Goal: Information Seeking & Learning: Learn about a topic

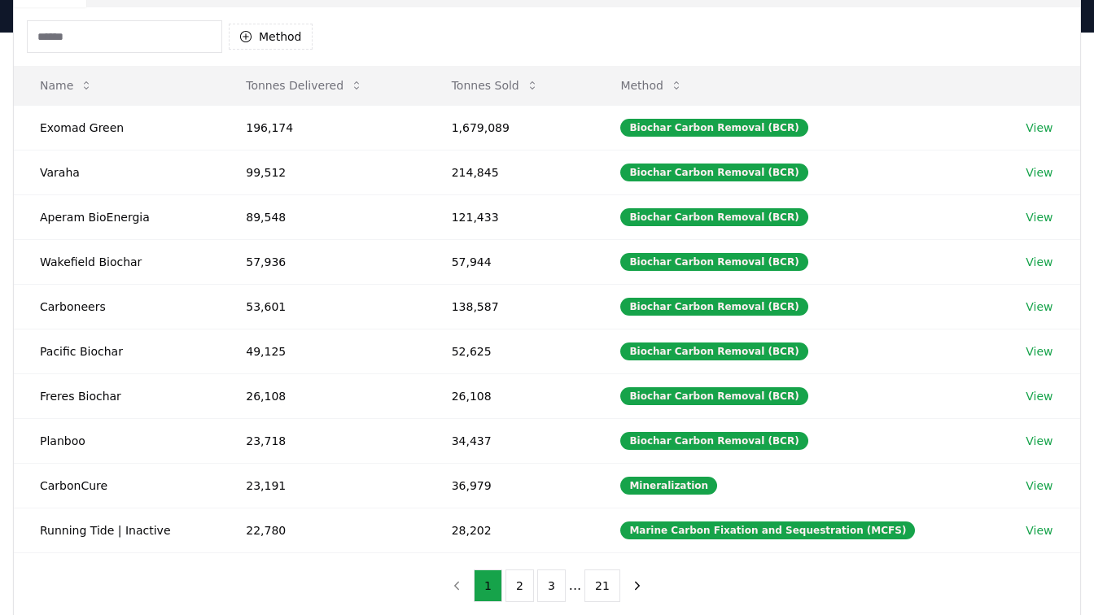
scroll to position [185, 0]
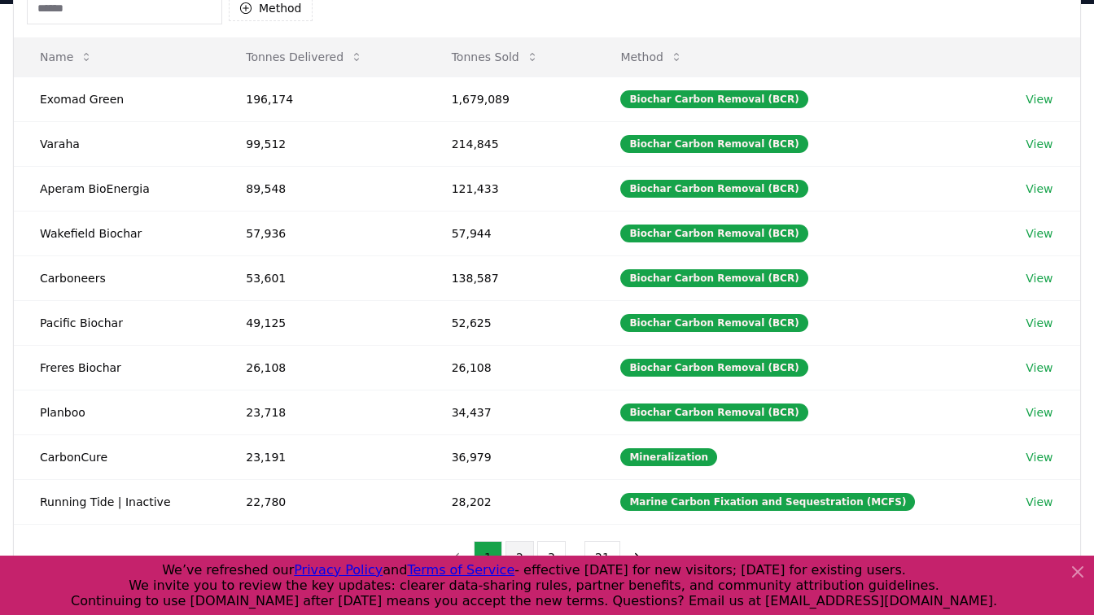
click at [522, 554] on button "2" at bounding box center [519, 557] width 28 height 33
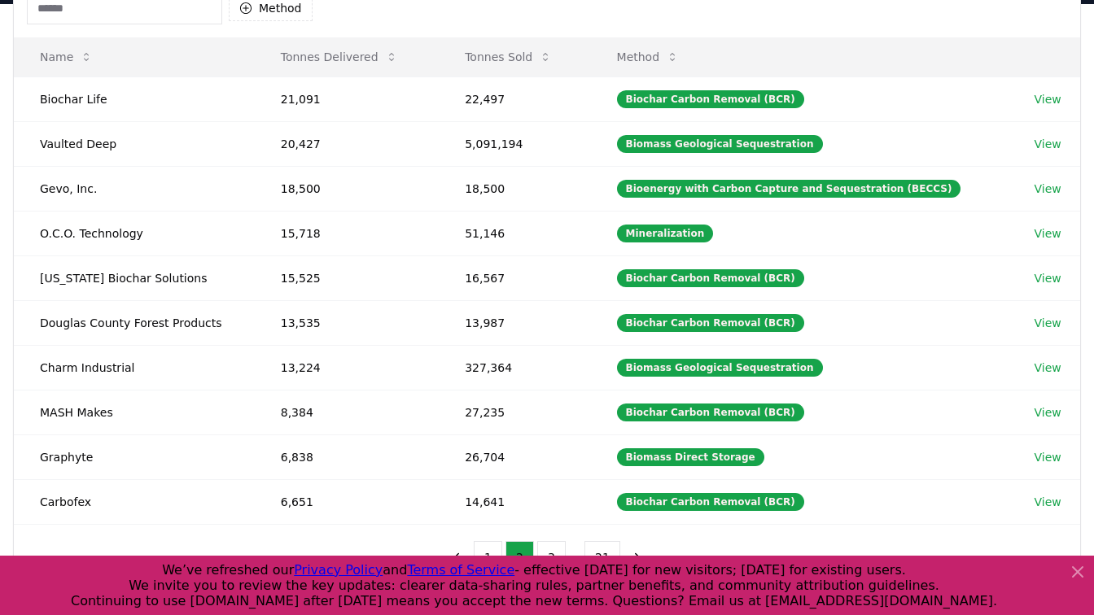
click at [1080, 575] on icon at bounding box center [1078, 572] width 20 height 20
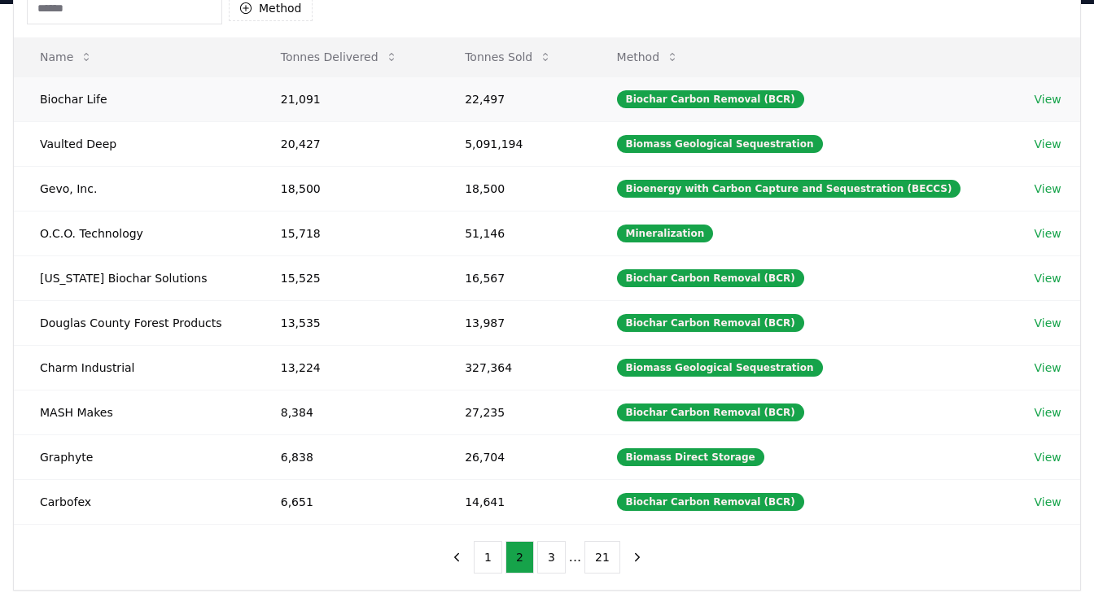
click at [376, 98] on td "21,091" at bounding box center [347, 98] width 184 height 45
click at [1045, 99] on link "View" at bounding box center [1047, 99] width 27 height 16
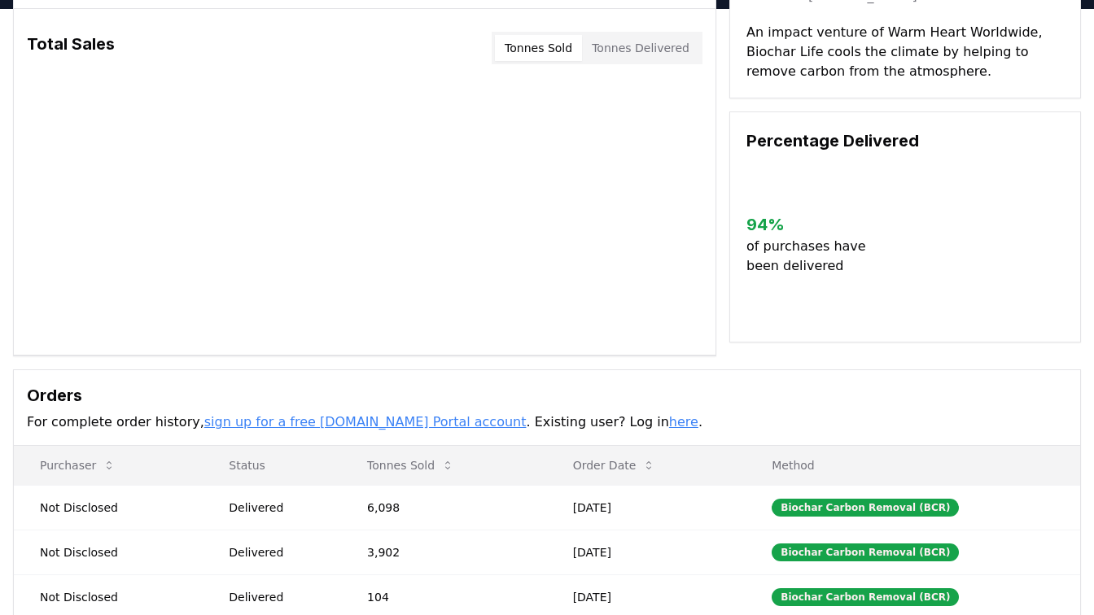
scroll to position [36, 0]
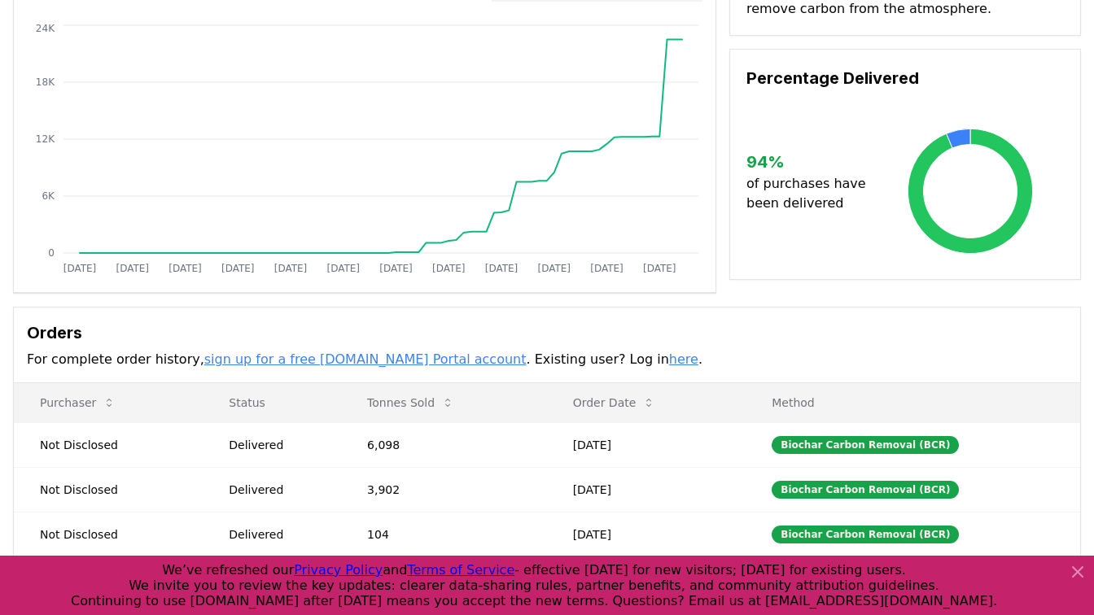
scroll to position [151, 0]
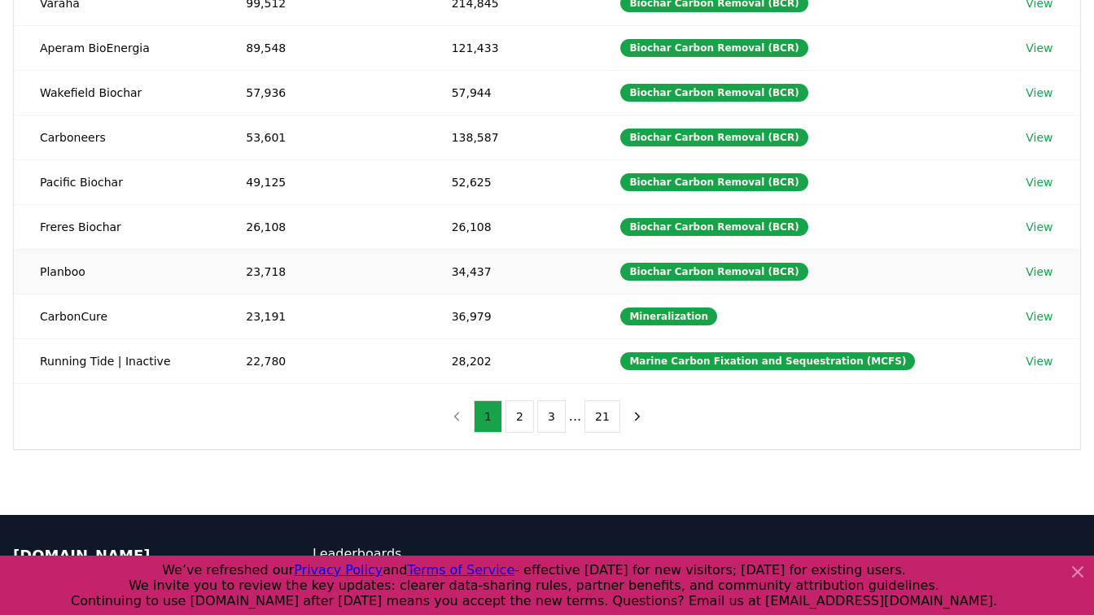
scroll to position [394, 0]
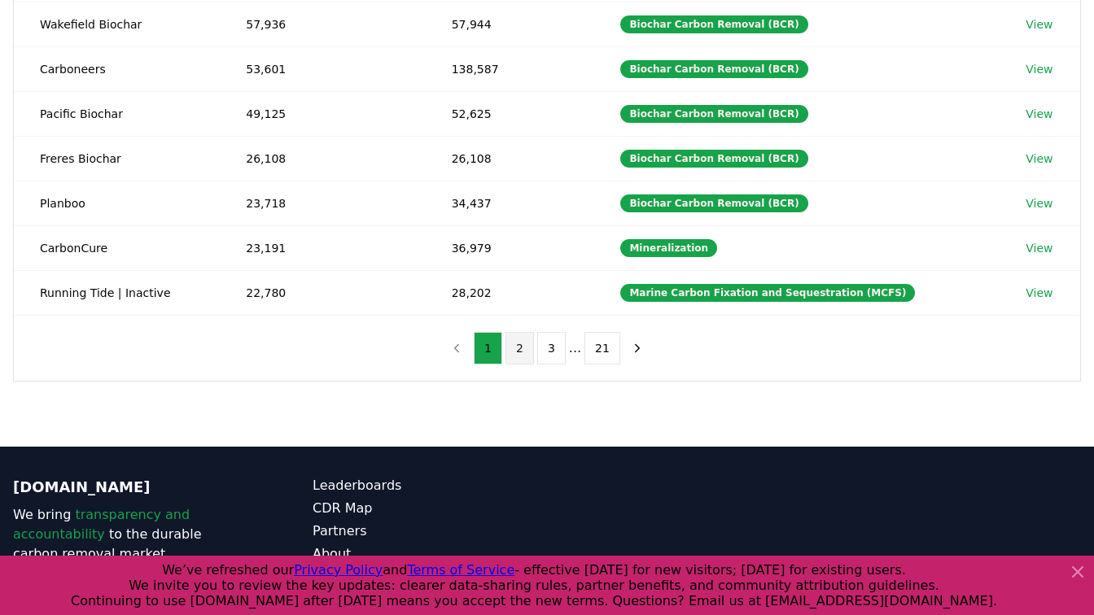
click at [526, 346] on button "2" at bounding box center [519, 348] width 28 height 33
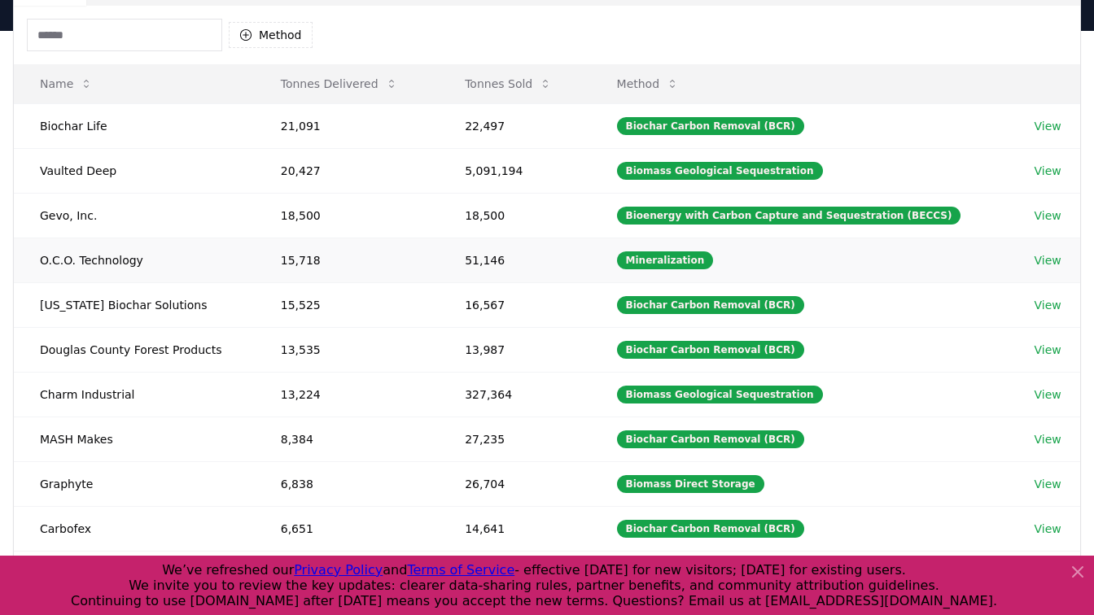
scroll to position [130, 0]
